Goal: Task Accomplishment & Management: Manage account settings

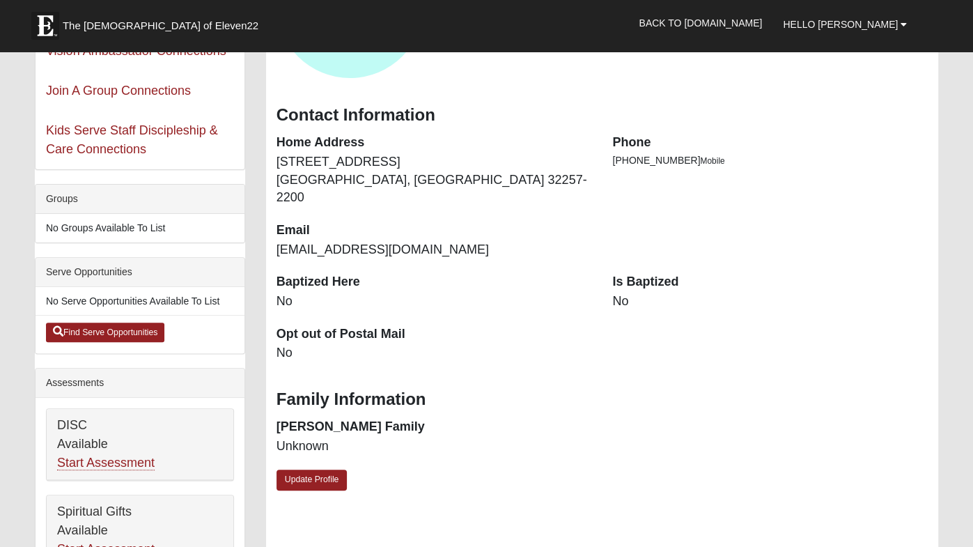
scroll to position [210, 0]
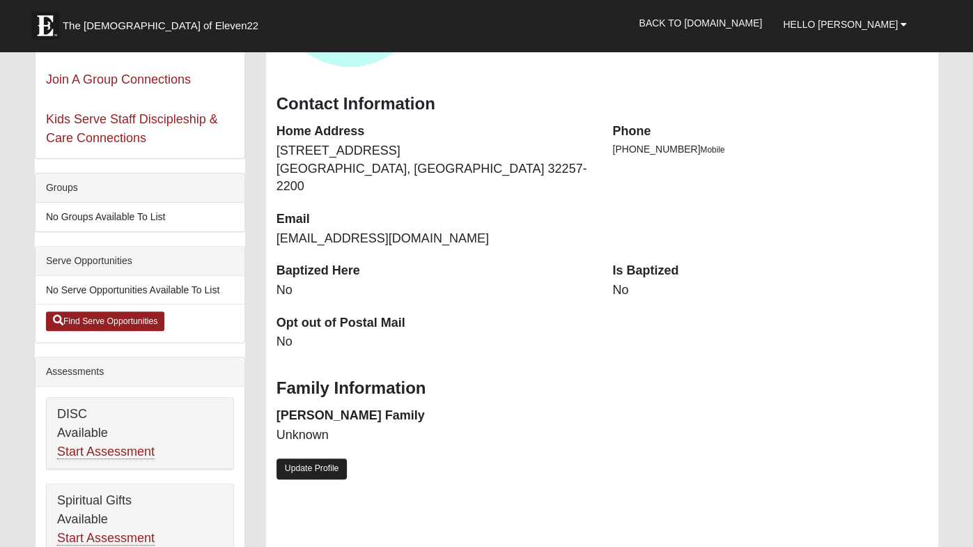
click at [320, 458] on link "Update Profile" at bounding box center [311, 468] width 71 height 20
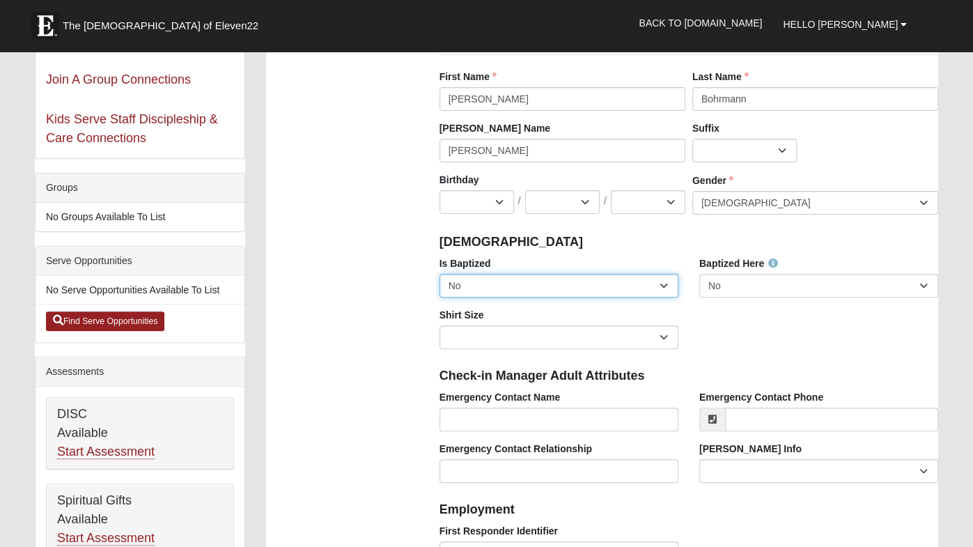
click at [581, 292] on select "No Yes" at bounding box center [558, 286] width 239 height 24
select select "True"
click at [439, 274] on select "No Yes" at bounding box center [558, 286] width 239 height 24
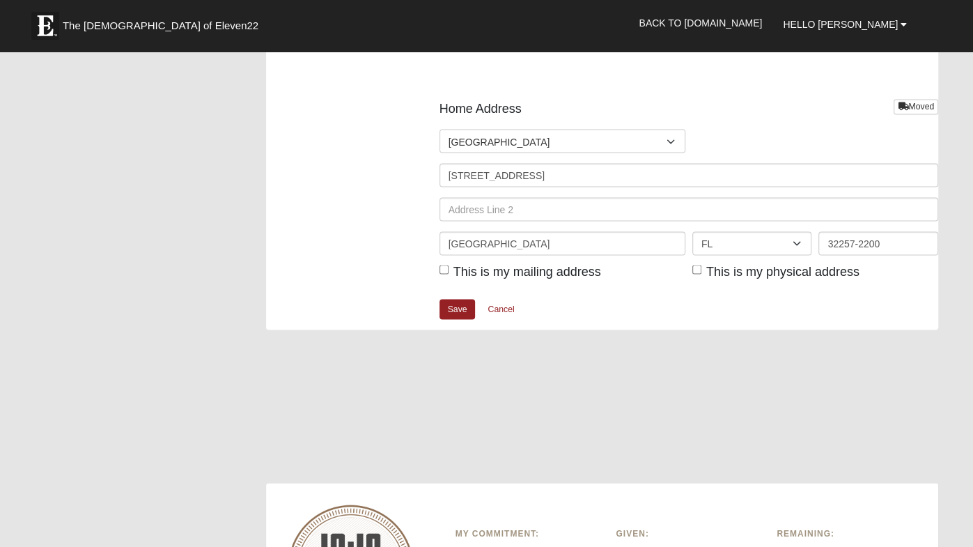
scroll to position [1705, 0]
click at [696, 263] on input "This is my physical address" at bounding box center [696, 266] width 9 height 9
checkbox input "true"
click at [459, 303] on link "Save" at bounding box center [457, 307] width 36 height 20
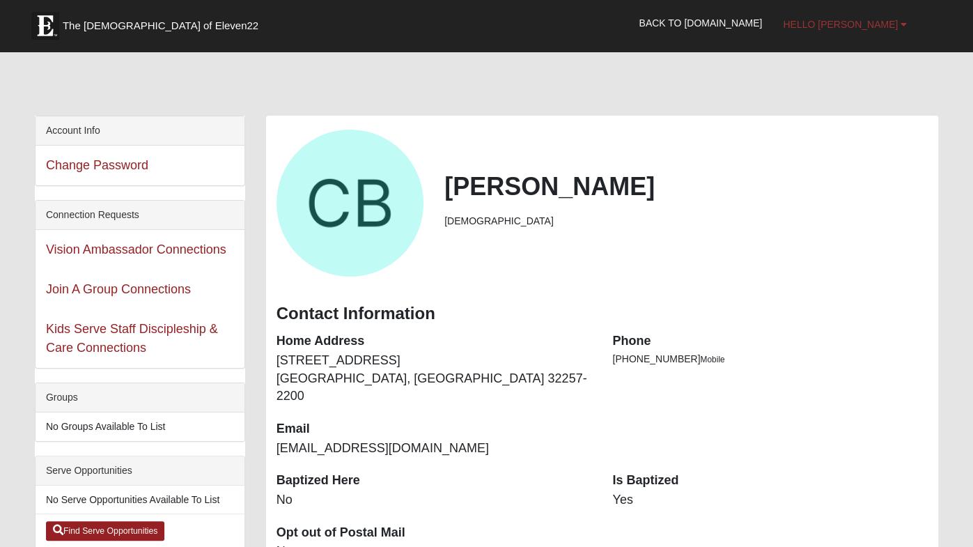
click at [891, 27] on span "Hello [PERSON_NAME]" at bounding box center [840, 24] width 115 height 11
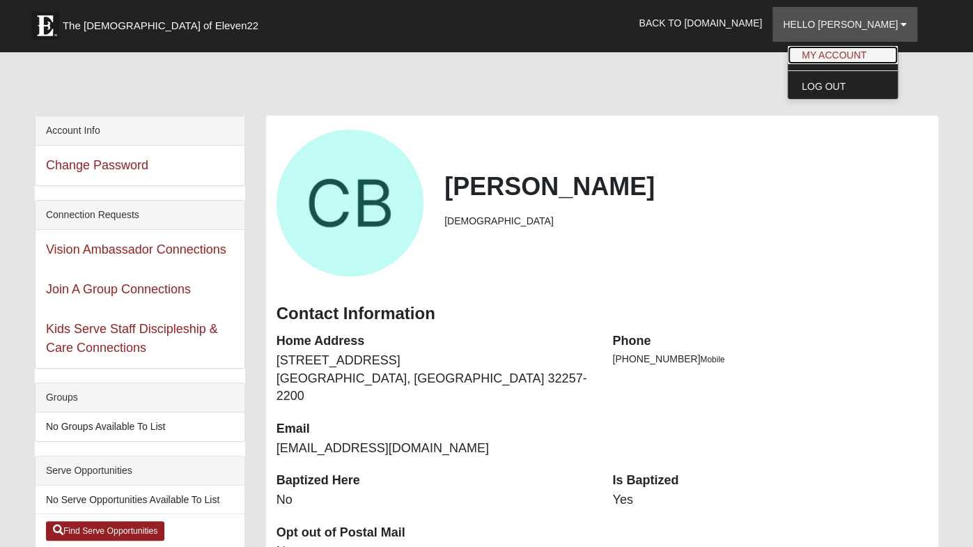
click at [870, 52] on link "My Account" at bounding box center [842, 55] width 110 height 18
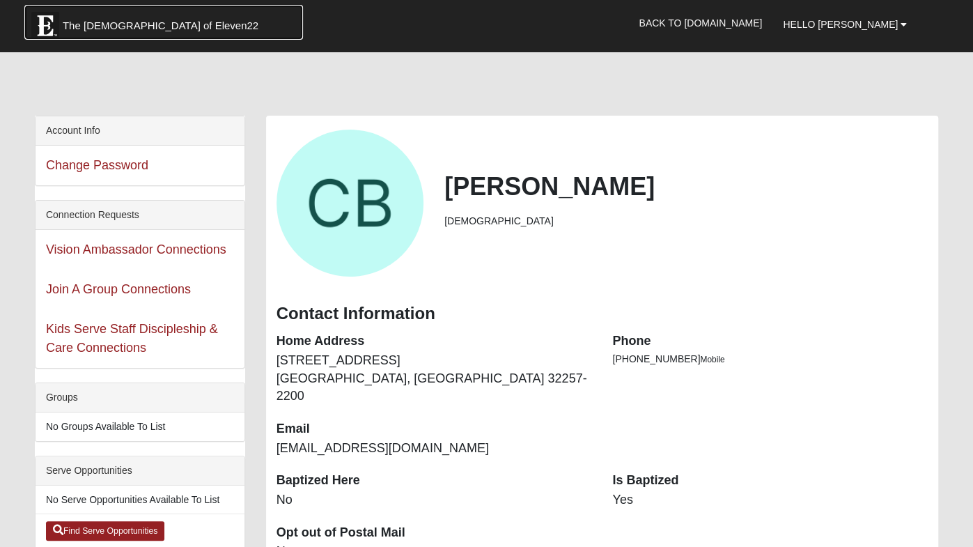
click at [113, 24] on span "The [DEMOGRAPHIC_DATA] of Eleven22" at bounding box center [161, 26] width 196 height 14
